Goal: Transaction & Acquisition: Purchase product/service

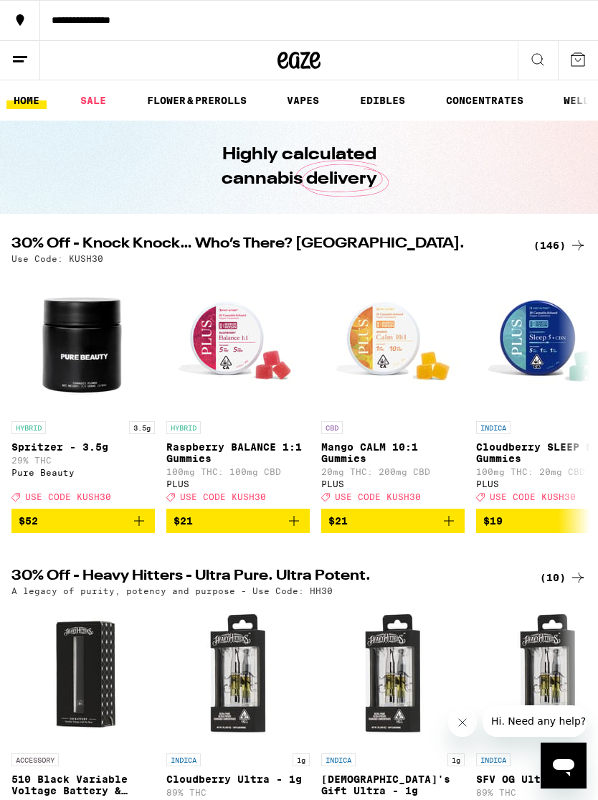
click at [105, 99] on link "SALE" at bounding box center [93, 100] width 40 height 17
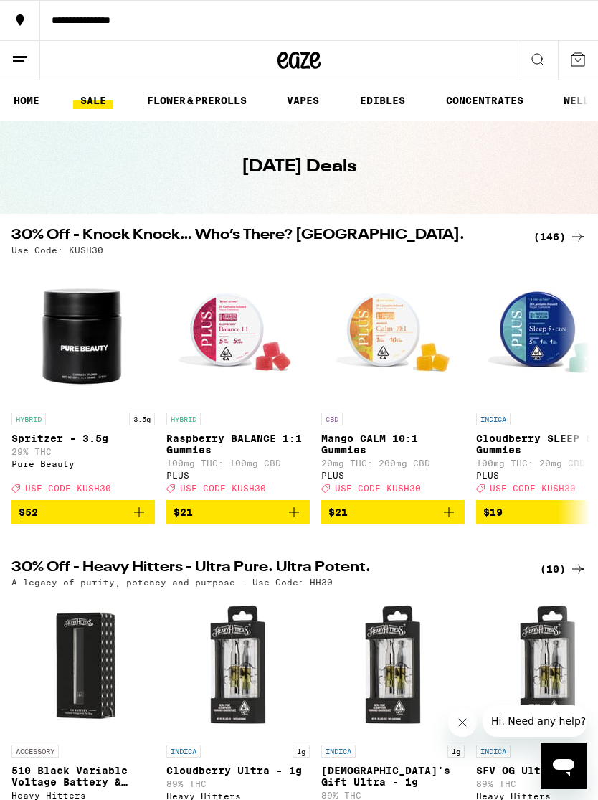
click at [548, 243] on div "(146)" at bounding box center [560, 236] width 53 height 17
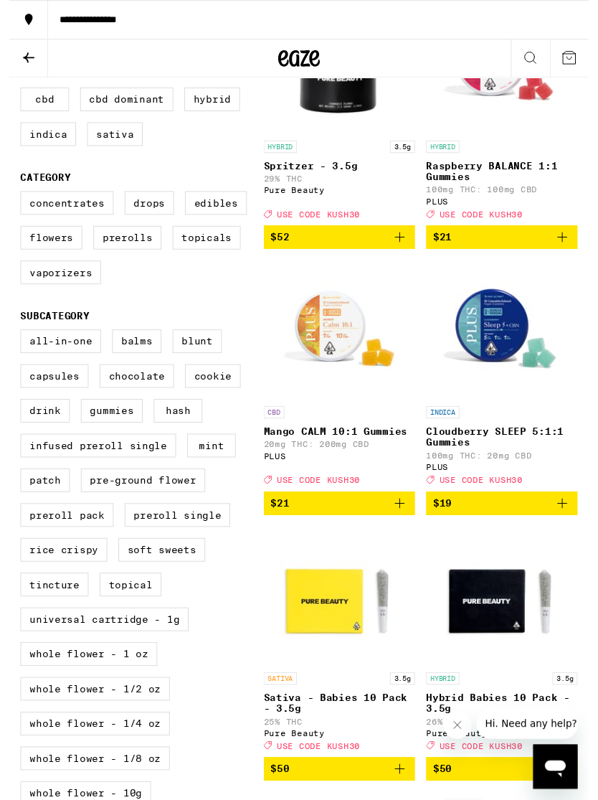
scroll to position [240, 0]
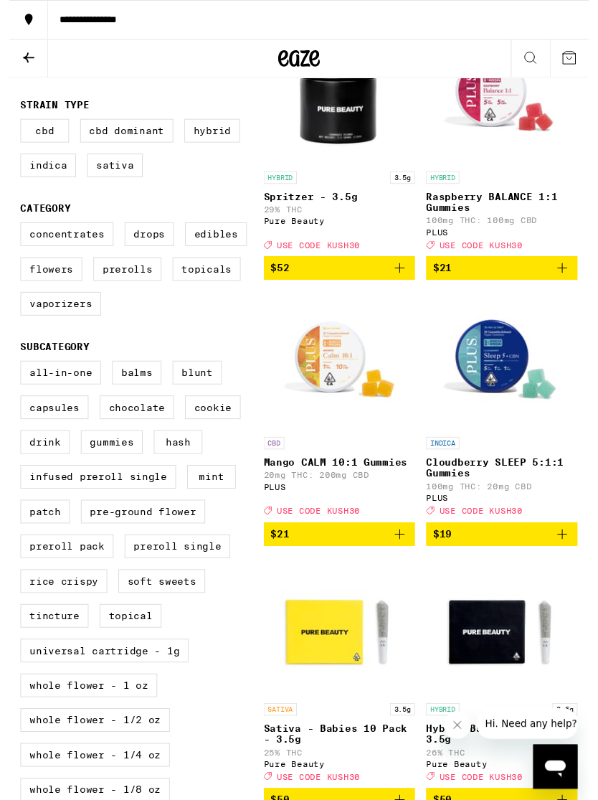
click at [42, 290] on label "Flowers" at bounding box center [43, 277] width 64 height 24
click at [15, 232] on input "Flowers" at bounding box center [14, 232] width 1 height 1
checkbox input "true"
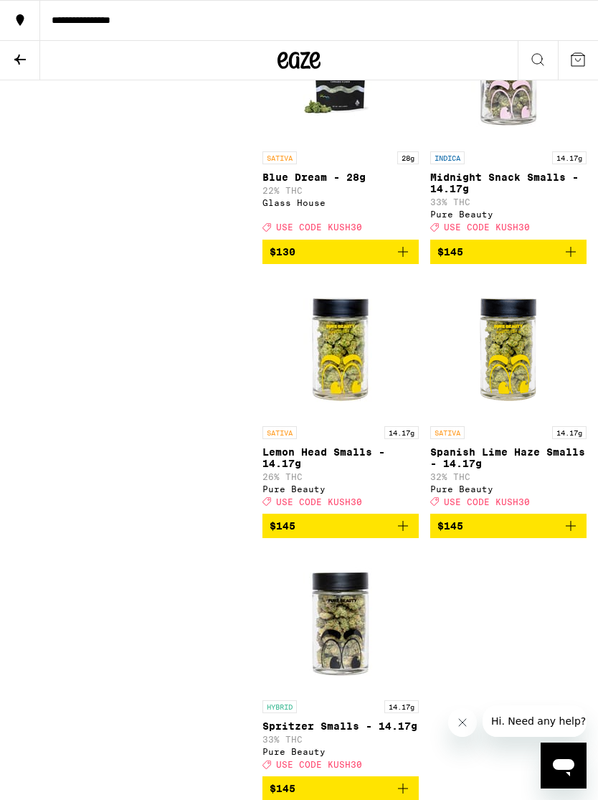
scroll to position [2662, 0]
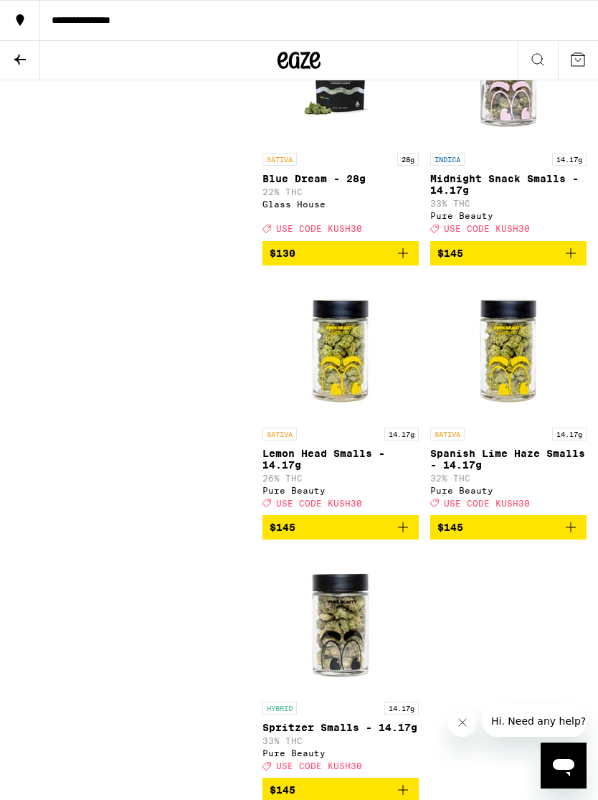
click at [570, 262] on icon "Add to bag" at bounding box center [570, 253] width 17 height 17
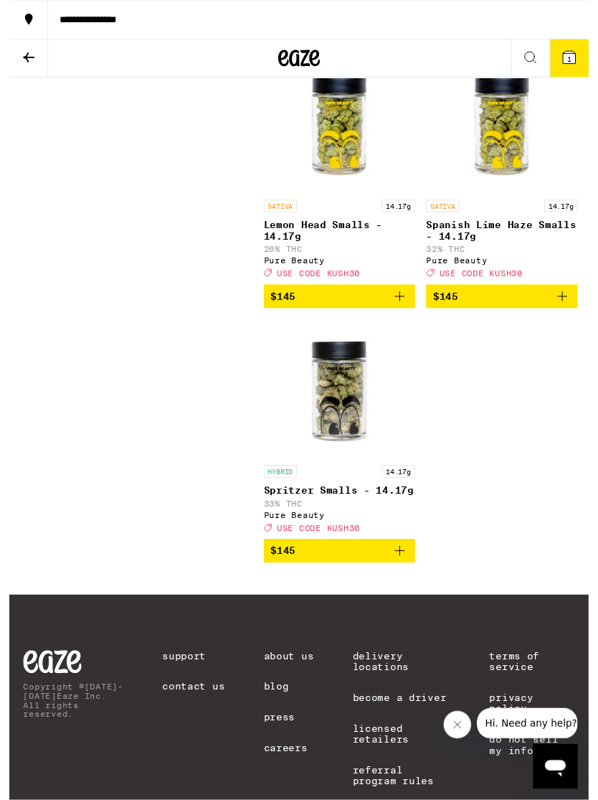
scroll to position [2883, 0]
click at [405, 577] on icon "Add to bag" at bounding box center [402, 567] width 17 height 17
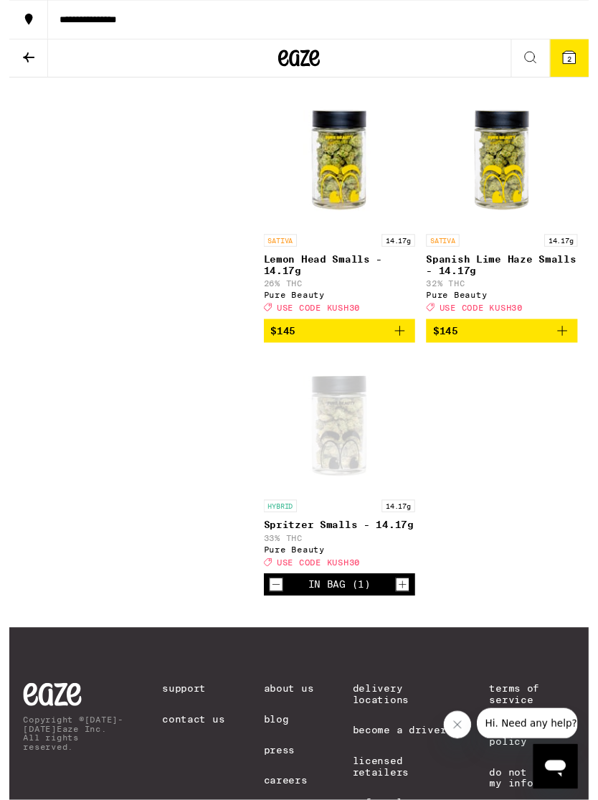
scroll to position [2839, 0]
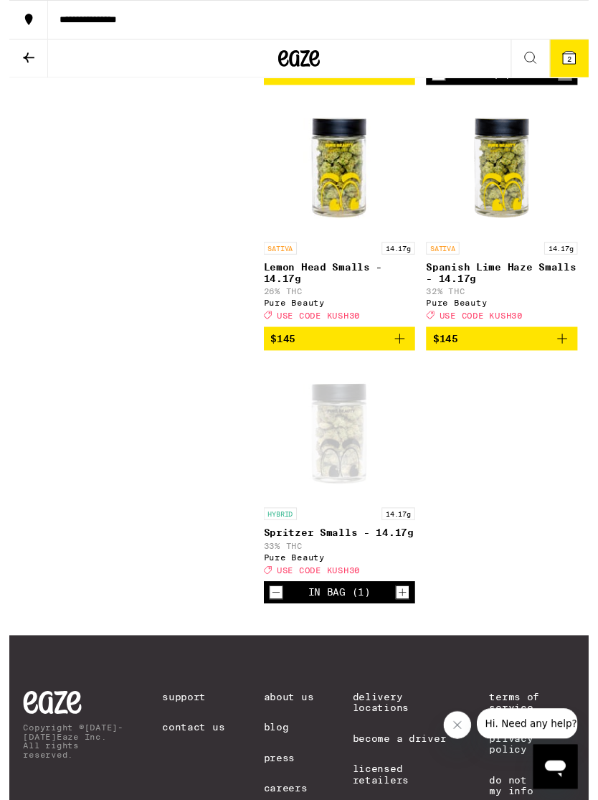
click at [580, 70] on button "2" at bounding box center [578, 60] width 40 height 39
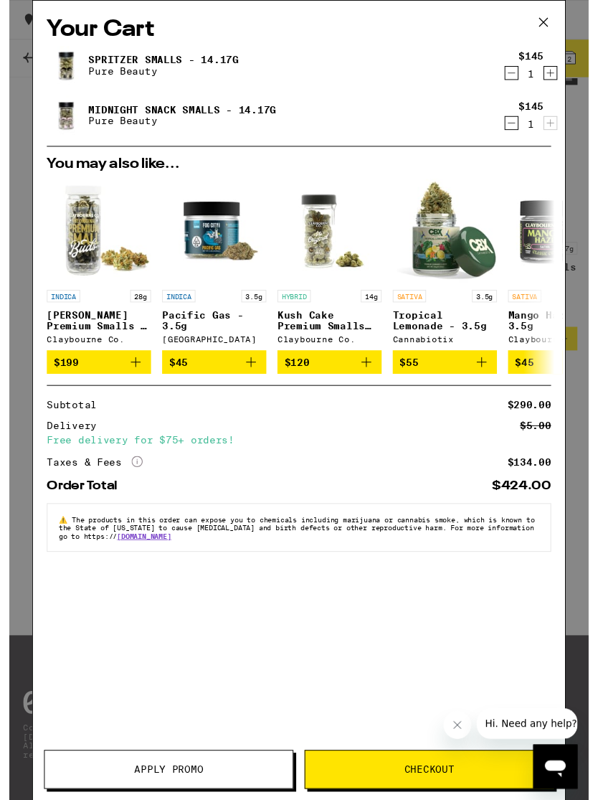
click at [232, 792] on span "Apply Promo" at bounding box center [165, 794] width 256 height 10
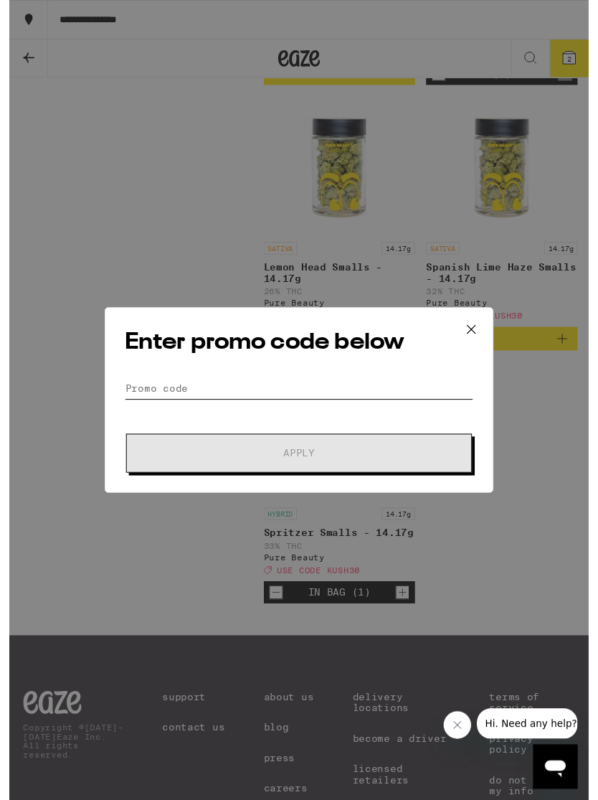
click at [311, 390] on input "Promo Code" at bounding box center [299, 401] width 360 height 22
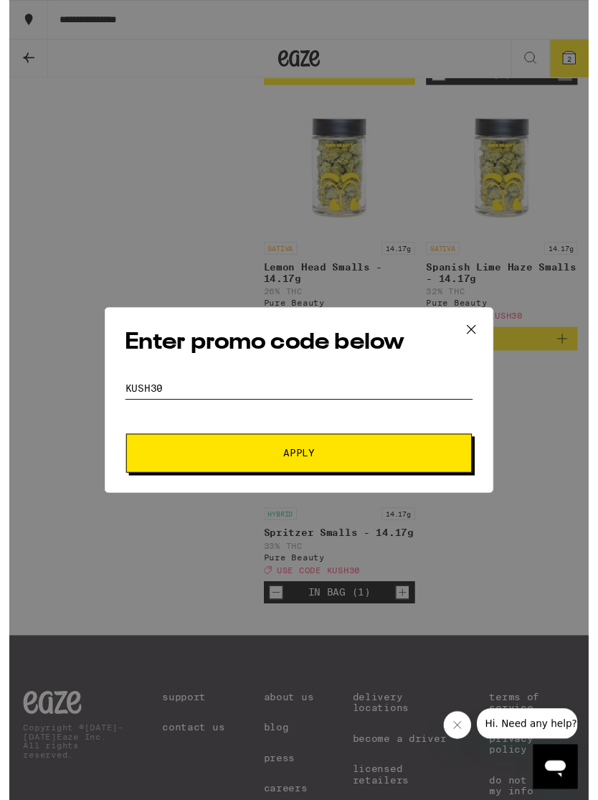
type input "Kush30"
click at [389, 463] on button "Apply" at bounding box center [298, 468] width 357 height 40
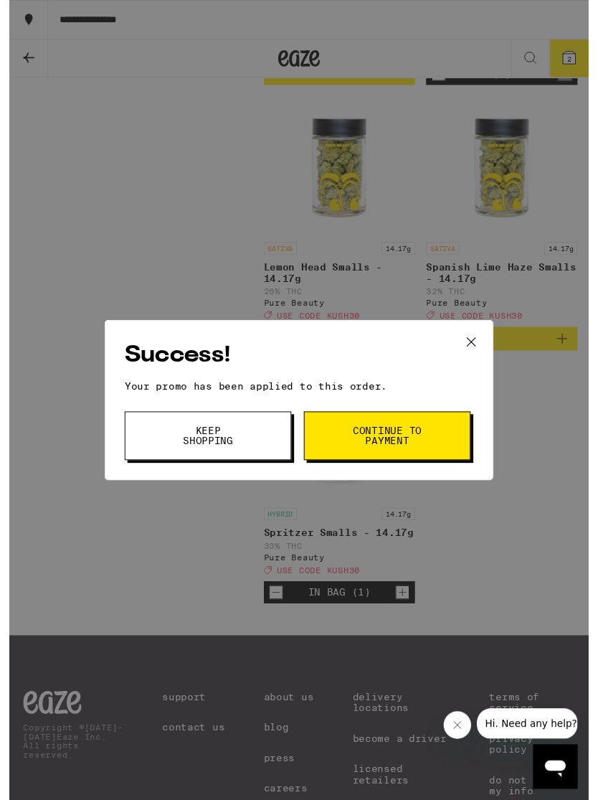
click at [237, 450] on span "Keep Shopping" at bounding box center [205, 450] width 73 height 20
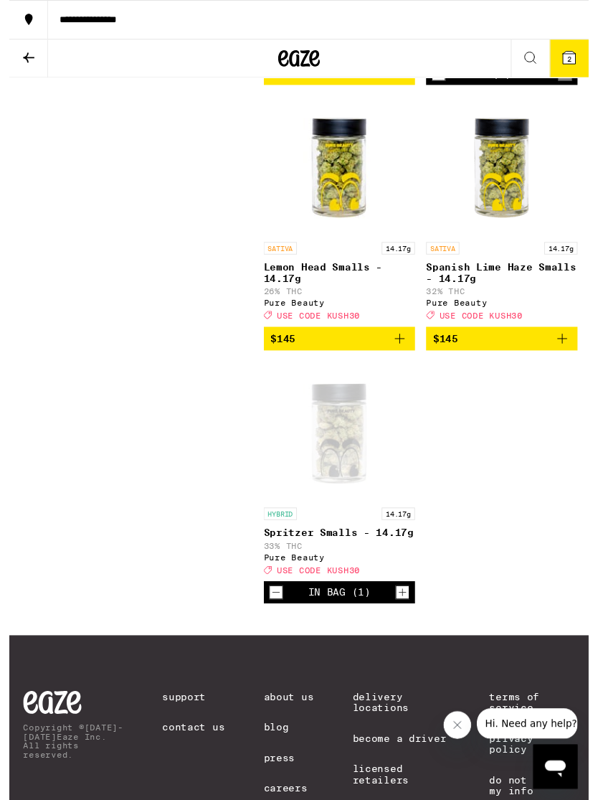
click at [572, 62] on icon at bounding box center [578, 59] width 13 height 13
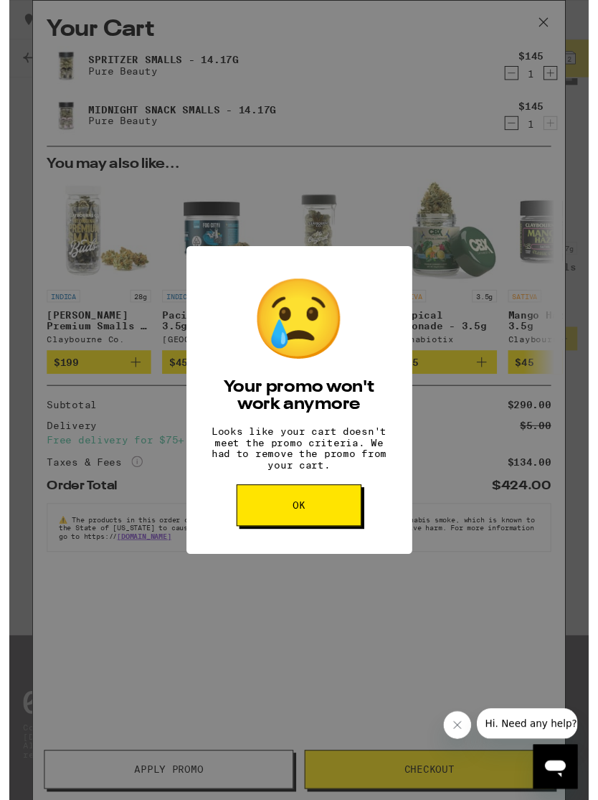
click at [314, 527] on button "OK" at bounding box center [299, 521] width 129 height 43
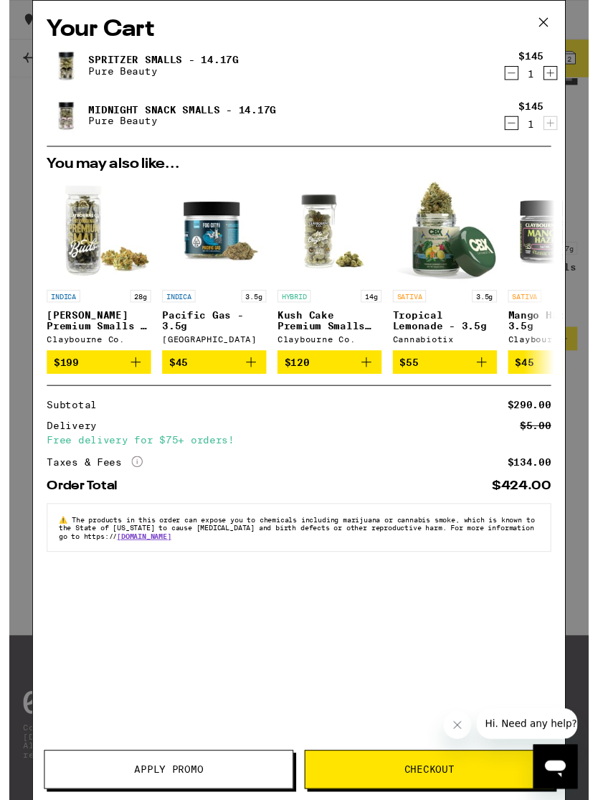
click at [517, 133] on icon "Decrement" at bounding box center [518, 126] width 13 height 17
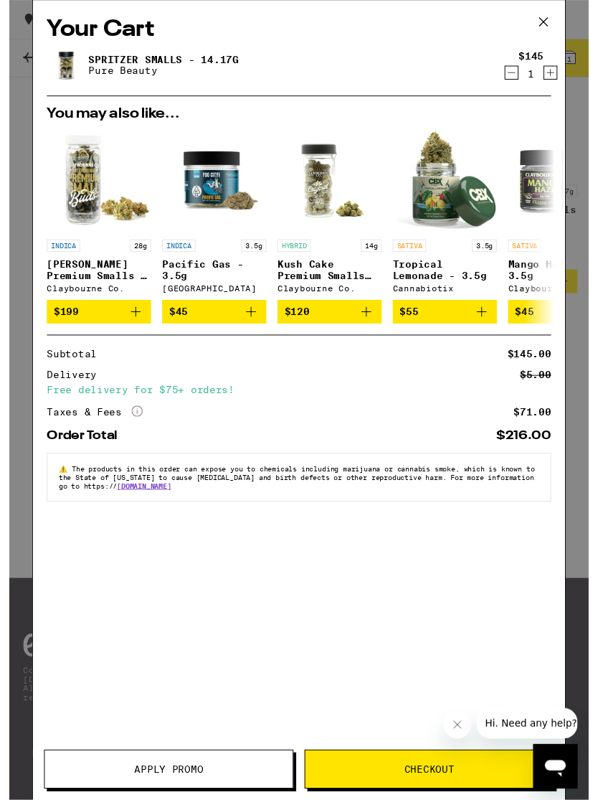
scroll to position [2867, 0]
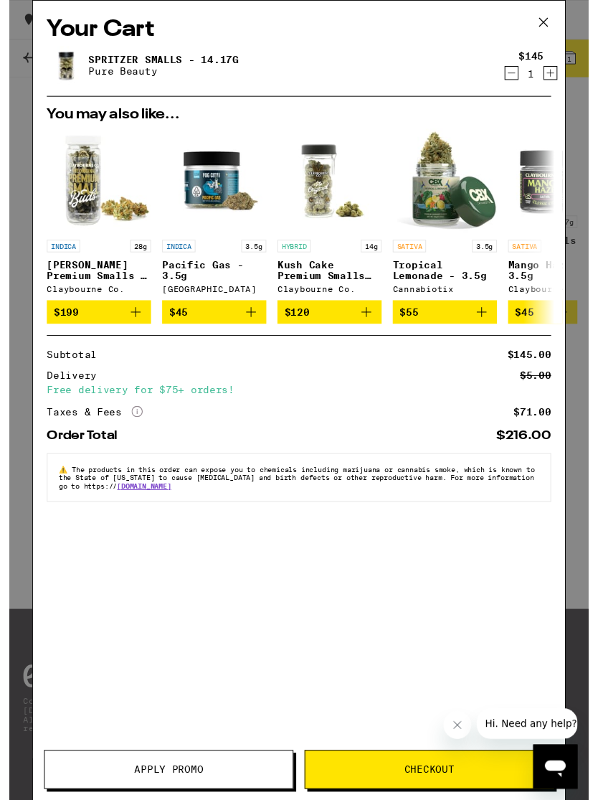
click at [219, 790] on span "Apply Promo" at bounding box center [165, 794] width 256 height 10
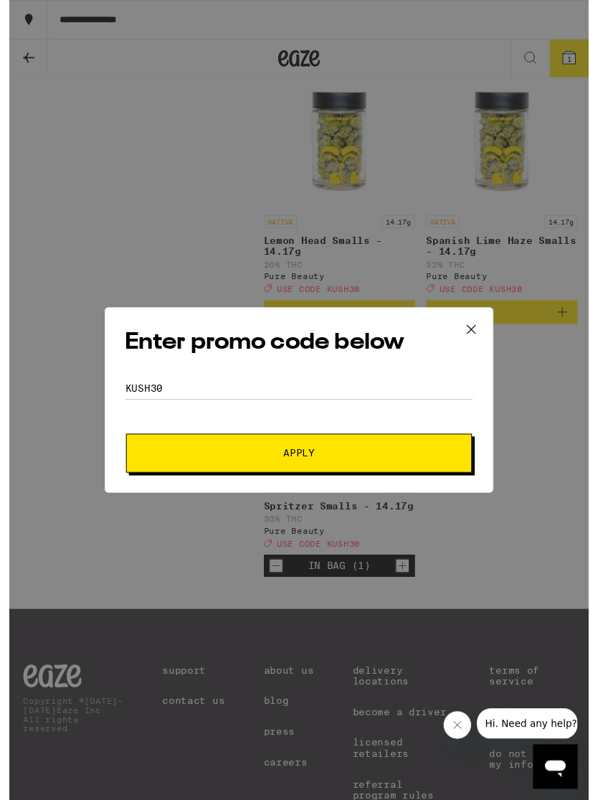
click at [313, 468] on span "Apply" at bounding box center [299, 468] width 32 height 10
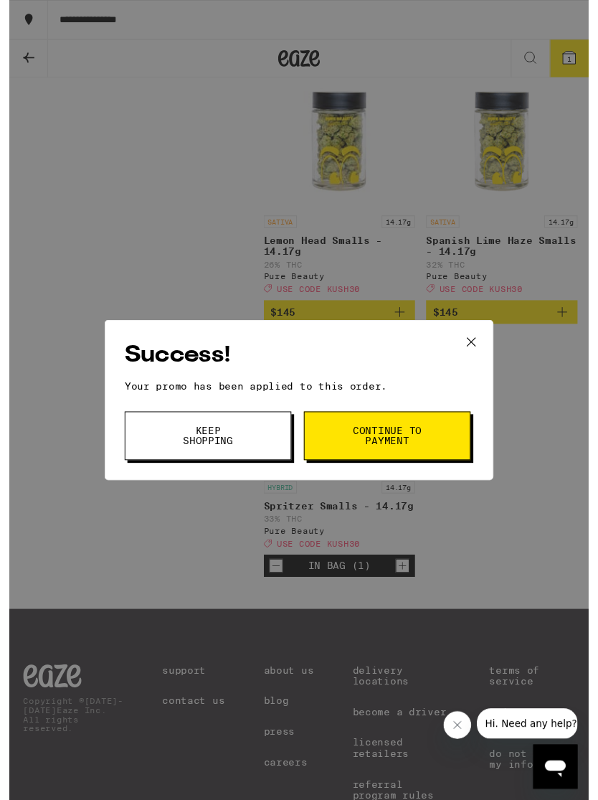
click at [383, 438] on button "Continue to payment" at bounding box center [390, 450] width 172 height 50
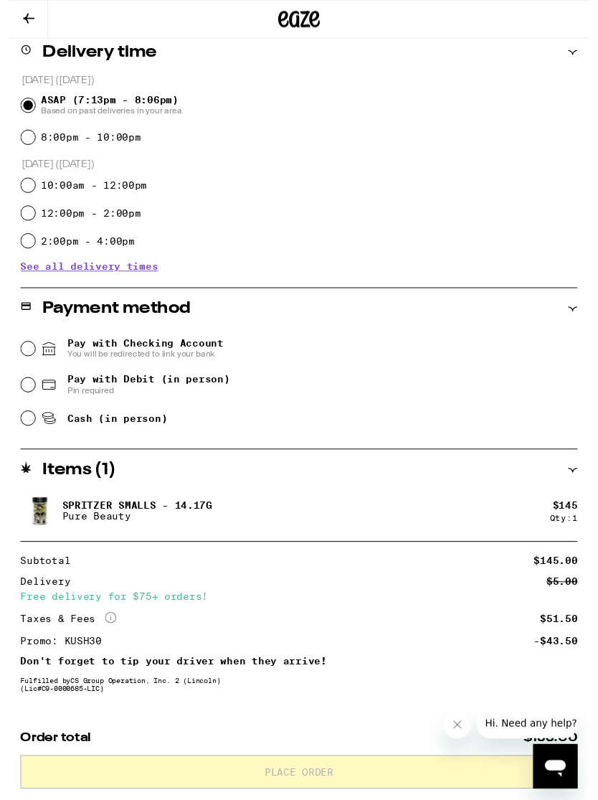
scroll to position [406, 0]
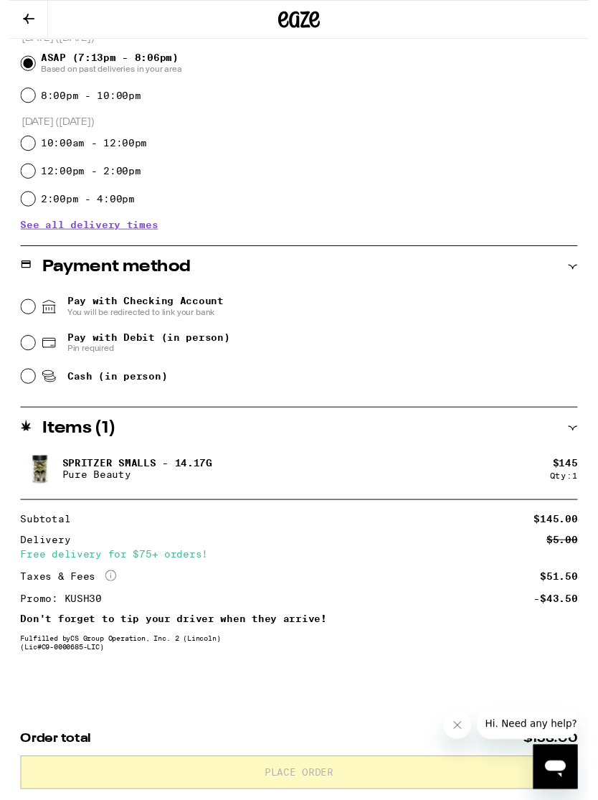
click at [74, 382] on span "Cash (in person)" at bounding box center [111, 387] width 103 height 11
click at [27, 381] on input "Cash (in person)" at bounding box center [19, 388] width 14 height 14
radio input "true"
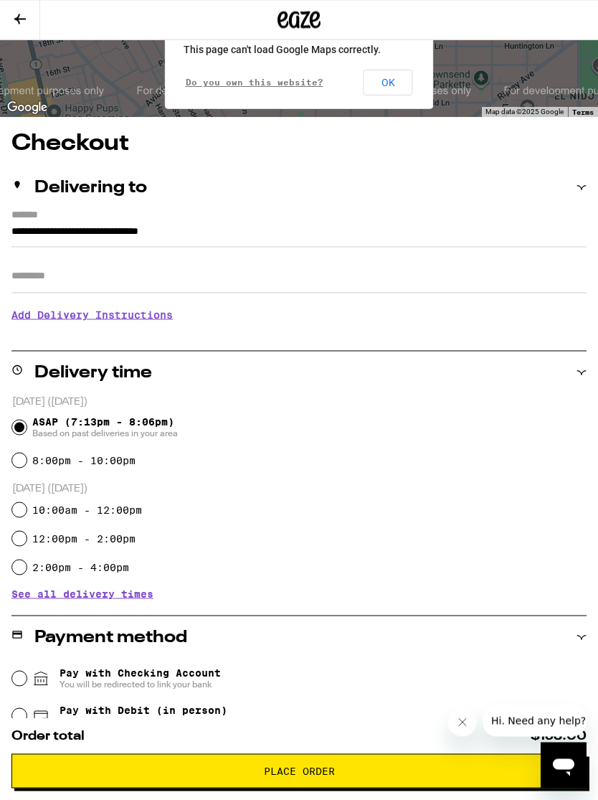
scroll to position [0, 0]
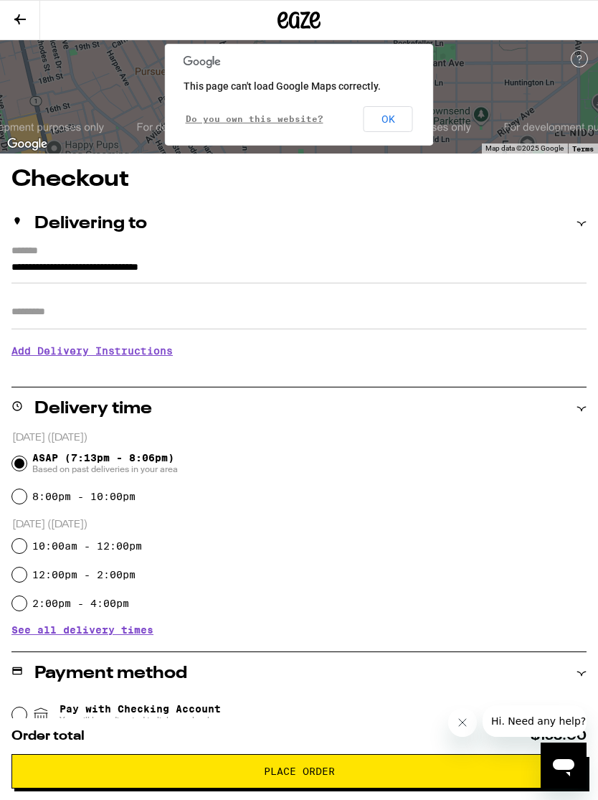
click at [110, 319] on input "Apt/Suite" at bounding box center [298, 312] width 575 height 34
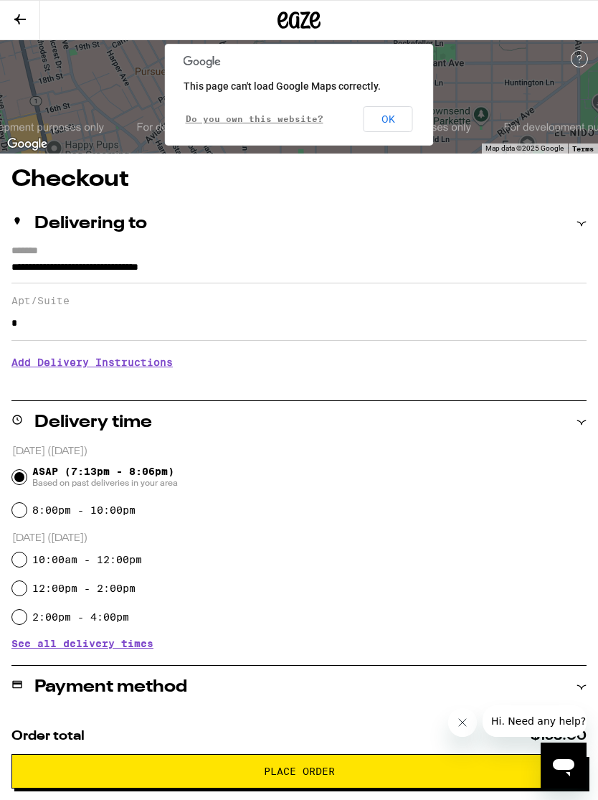
type input "*"
click at [136, 371] on h3 "Add Delivery Instructions" at bounding box center [298, 362] width 575 height 33
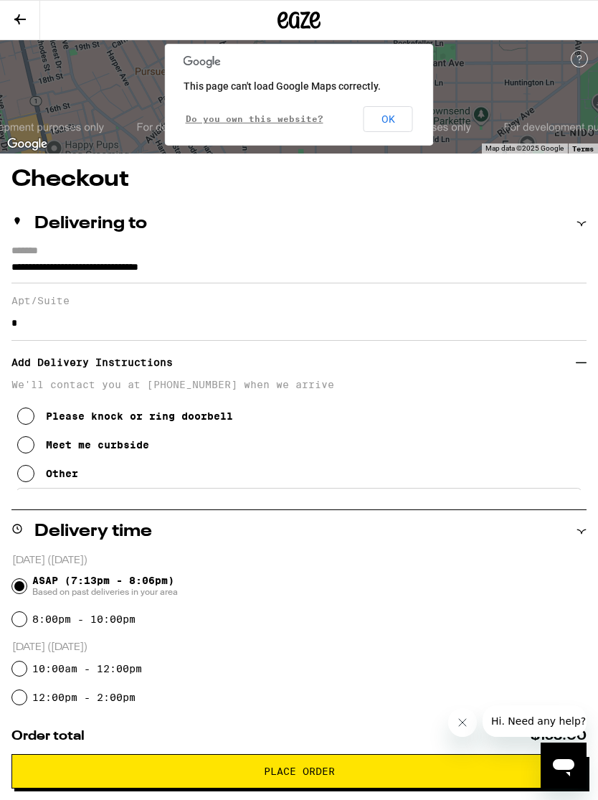
click at [22, 481] on icon at bounding box center [25, 473] width 17 height 17
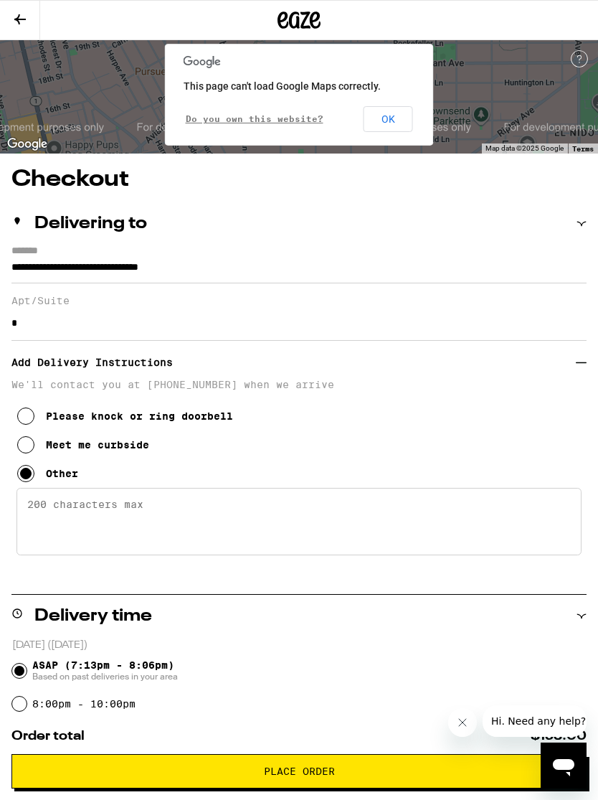
click at [273, 518] on textarea "Enter any other delivery instructions you want driver to know" at bounding box center [298, 521] width 565 height 67
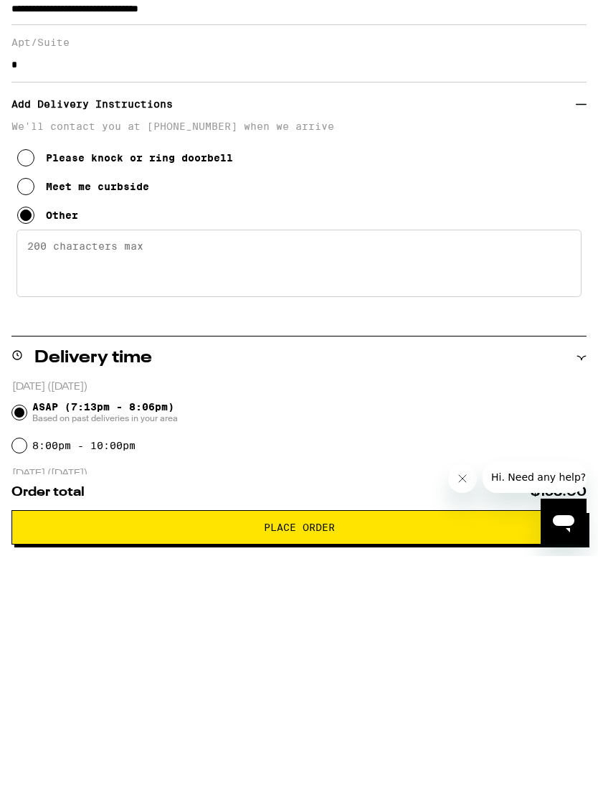
scroll to position [258, 0]
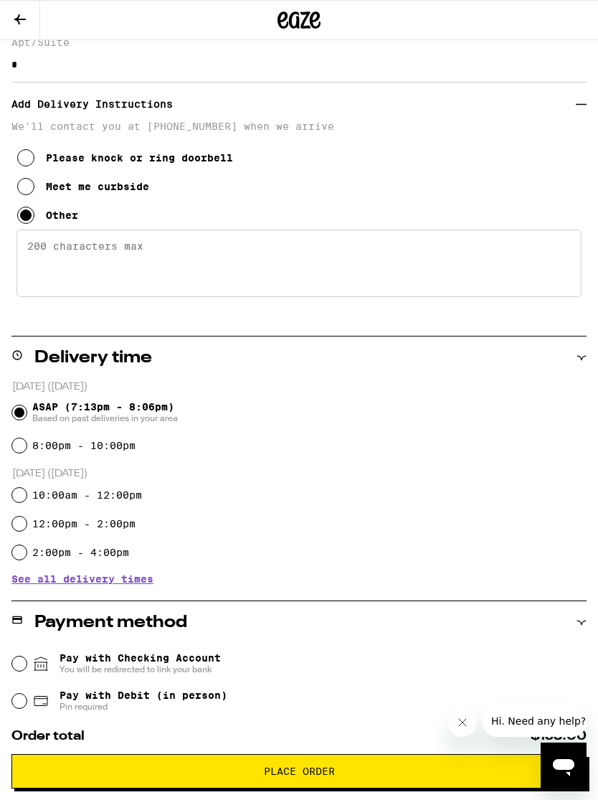
click at [275, 275] on textarea "Enter any other delivery instructions you want driver to know" at bounding box center [298, 263] width 565 height 67
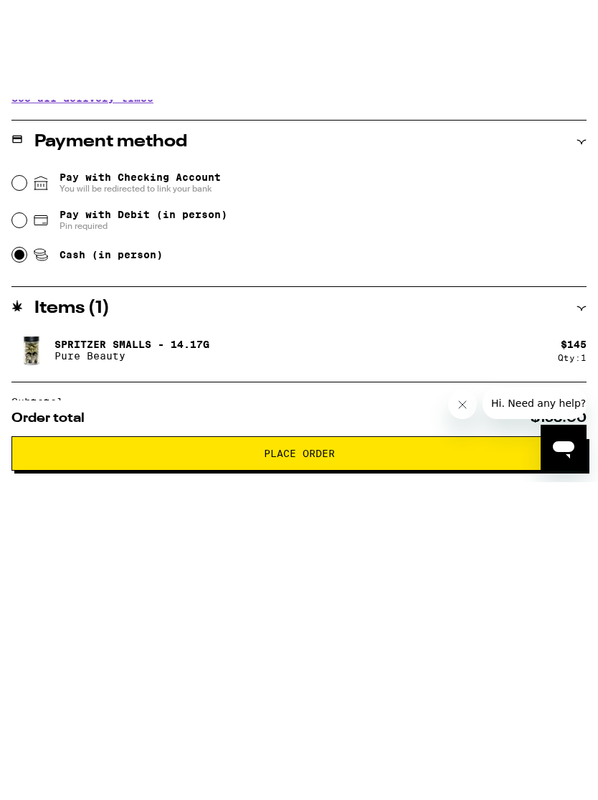
scroll to position [639, 0]
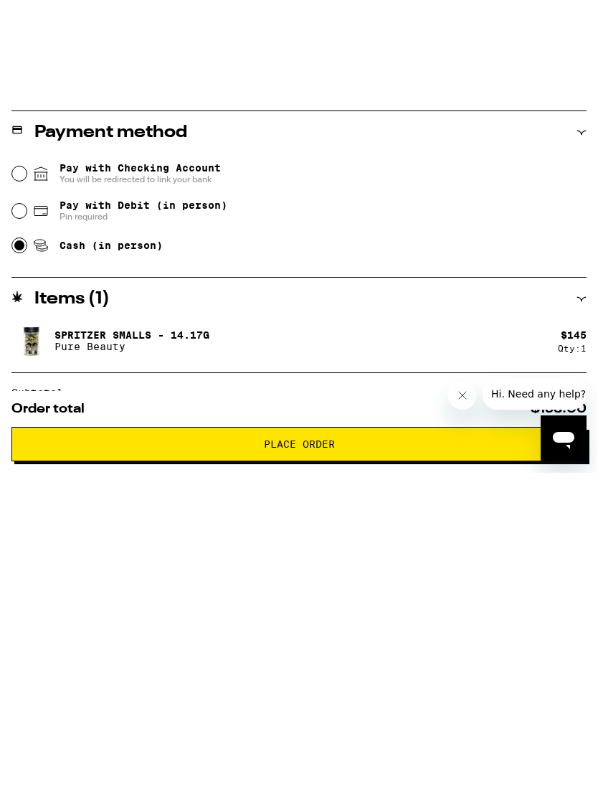
type textarea "Front door is at the bottom of the driveway. Okay to park on it."
click at [463, 397] on icon "Close message from company" at bounding box center [462, 394] width 11 height 11
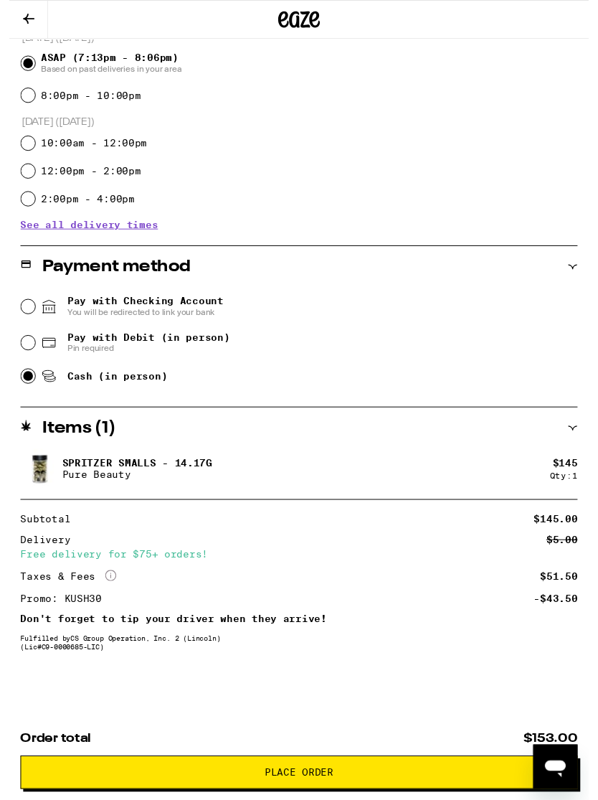
click at [420, 785] on button "Place Order" at bounding box center [298, 797] width 575 height 34
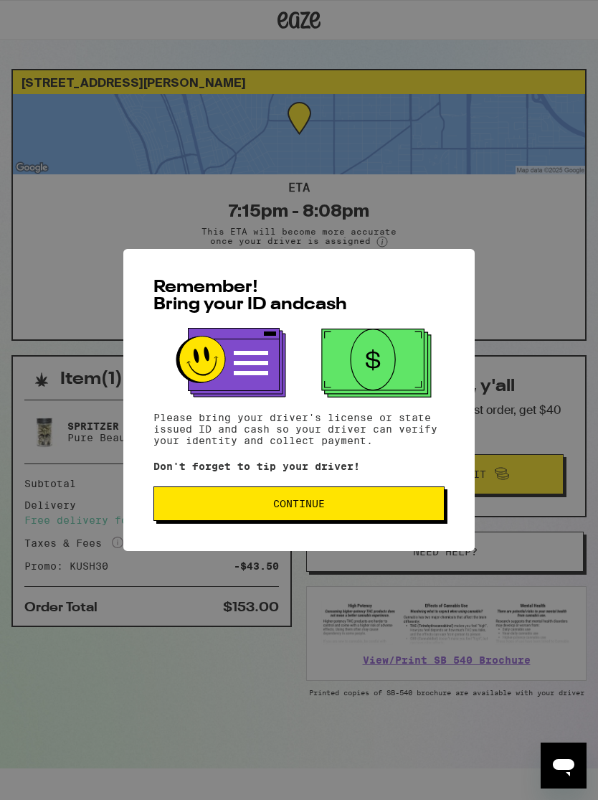
click at [379, 503] on span "Continue" at bounding box center [299, 503] width 267 height 10
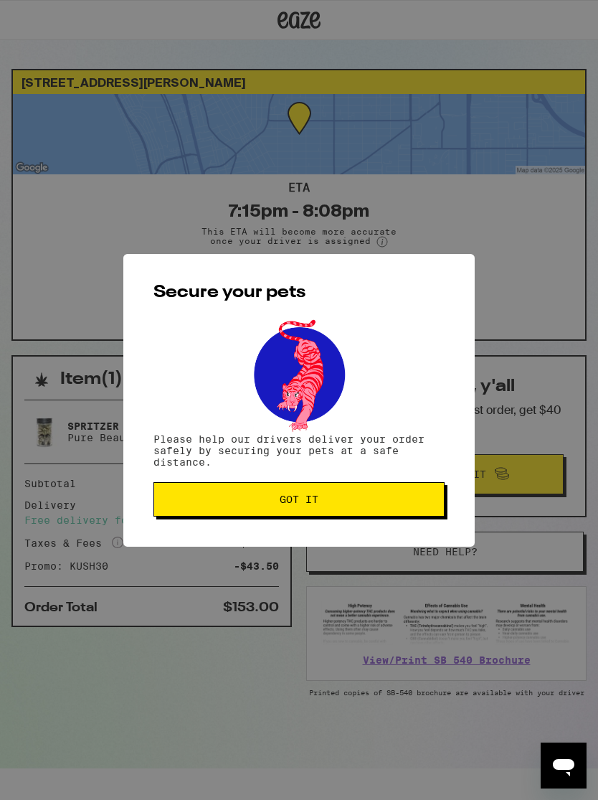
click at [389, 498] on span "Got it" at bounding box center [299, 499] width 267 height 10
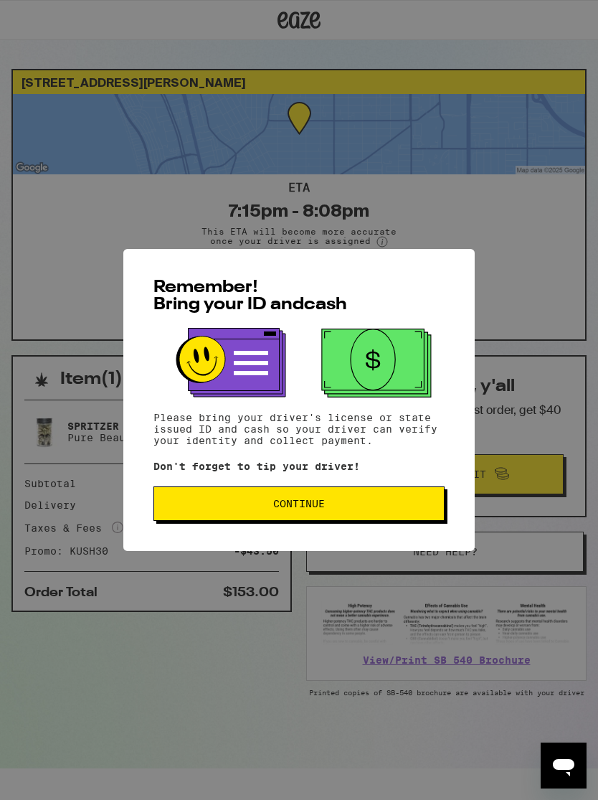
click at [343, 507] on span "Continue" at bounding box center [299, 503] width 267 height 10
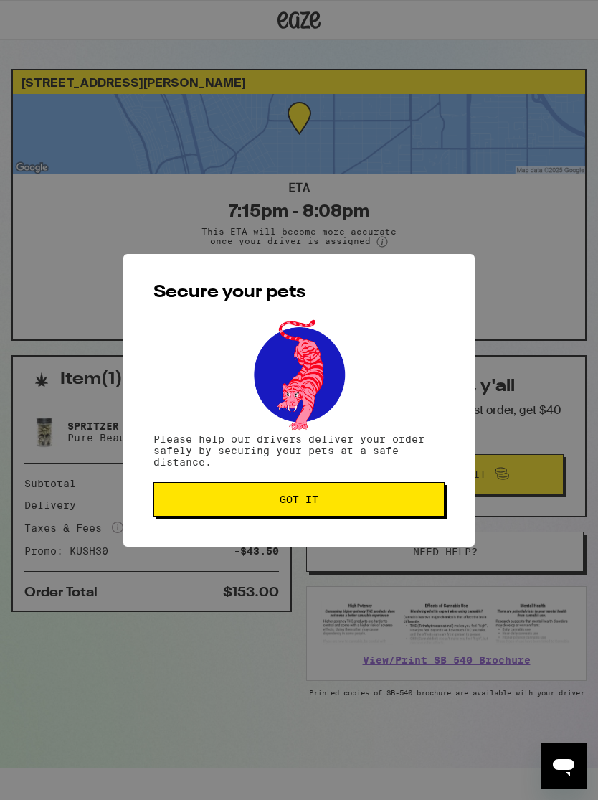
click at [392, 498] on span "Got it" at bounding box center [299, 499] width 267 height 10
